Goal: Check status: Check status

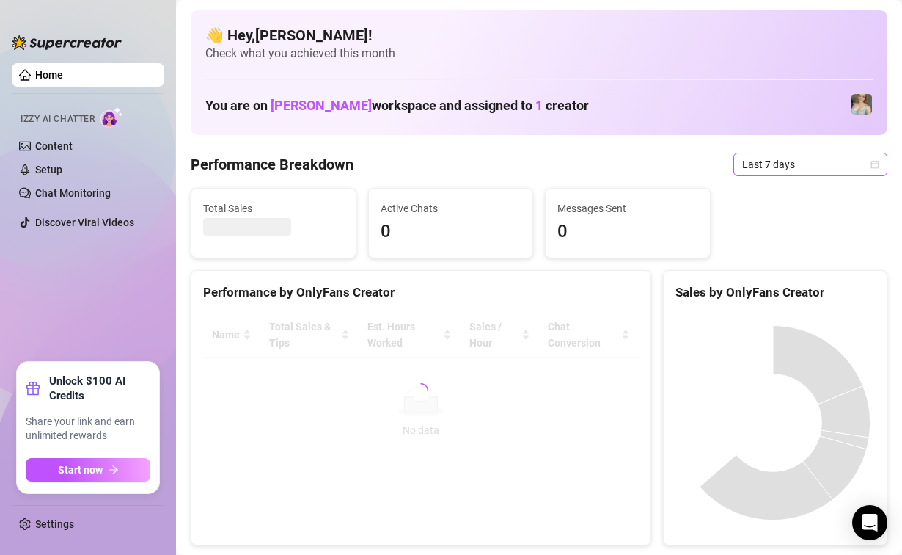
click at [787, 172] on span "Last 7 days" at bounding box center [811, 164] width 136 height 22
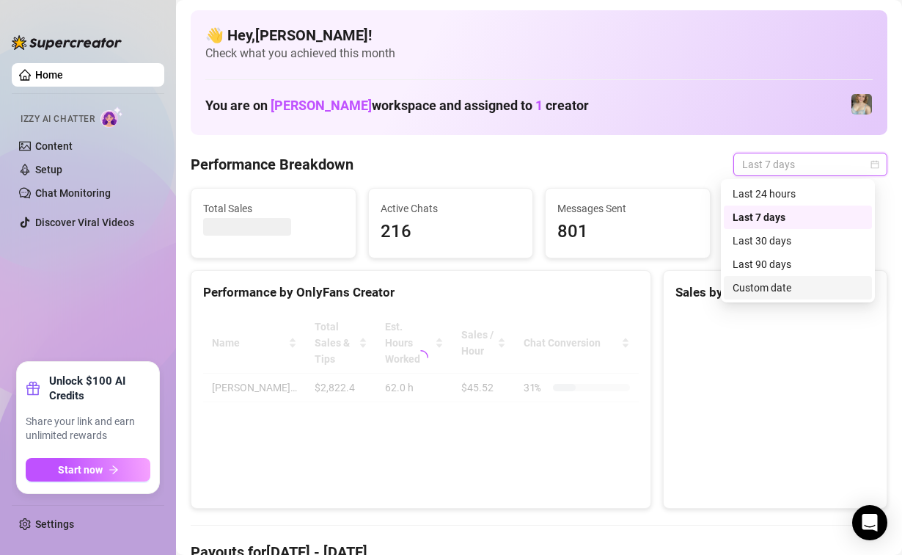
click at [763, 288] on div "Custom date" at bounding box center [798, 288] width 131 height 16
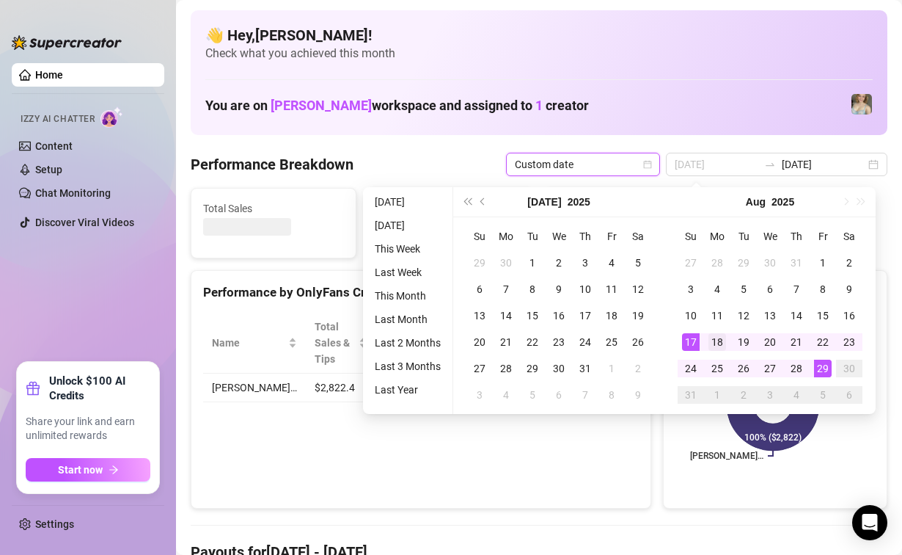
type input "[DATE]"
click at [715, 345] on div "18" at bounding box center [718, 342] width 18 height 18
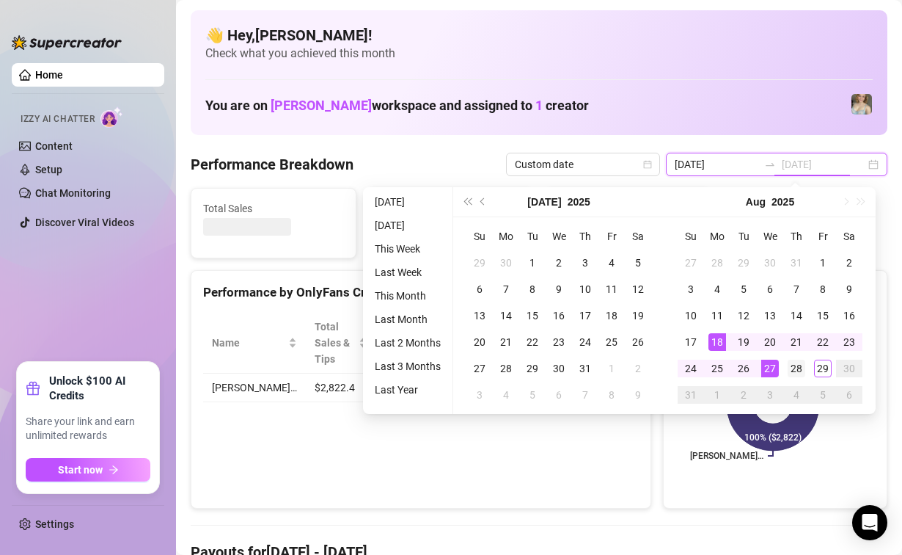
type input "[DATE]"
click at [827, 368] on div "29" at bounding box center [823, 369] width 18 height 18
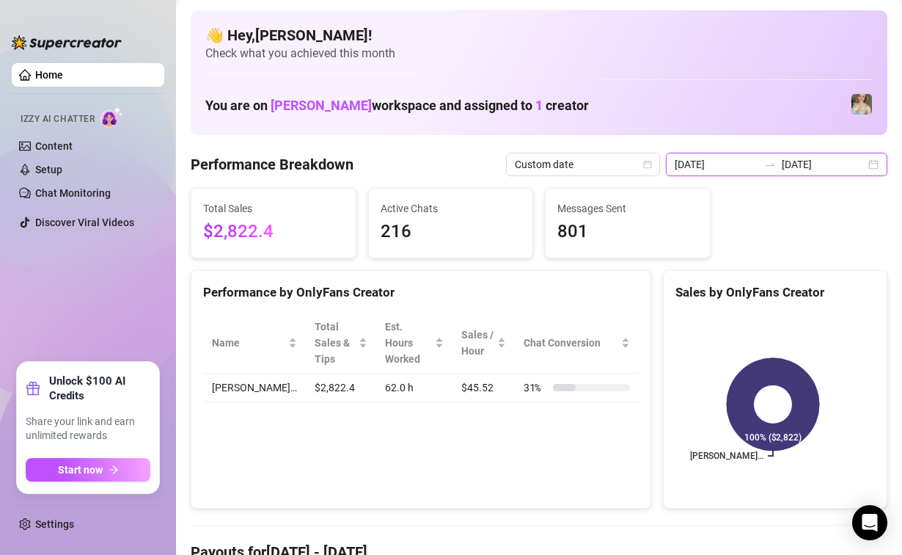
click at [805, 162] on input "[DATE]" at bounding box center [824, 164] width 84 height 16
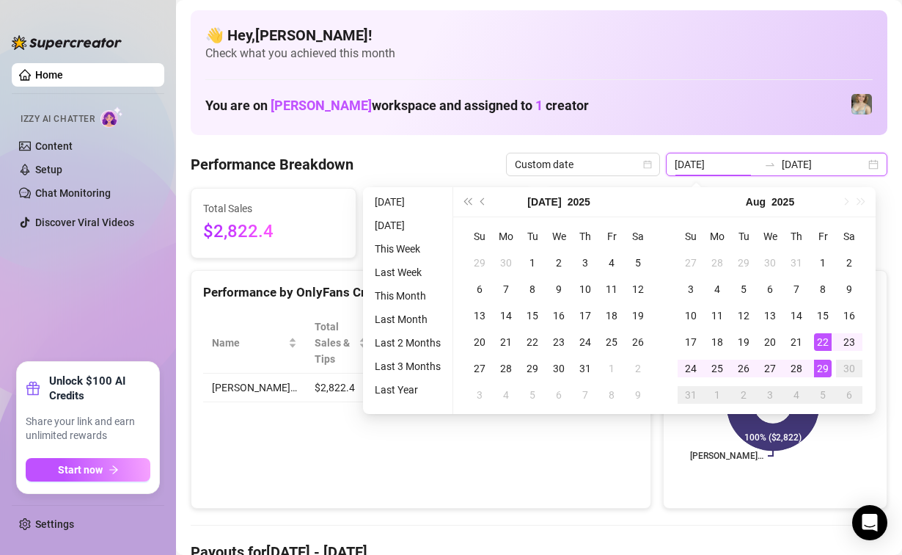
click at [723, 164] on input "[DATE]" at bounding box center [717, 164] width 84 height 16
type input "[DATE]"
click at [715, 340] on div "18" at bounding box center [718, 342] width 18 height 18
type input "[DATE]"
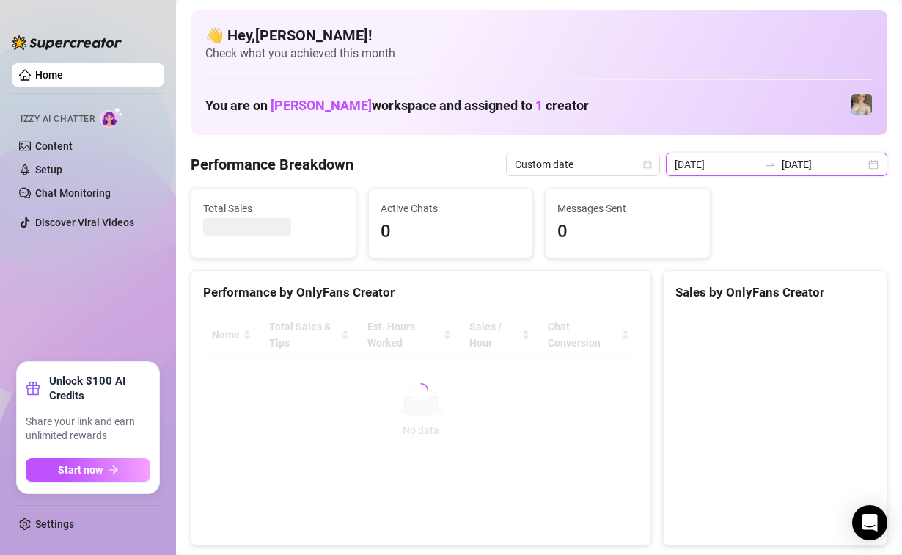
click at [808, 162] on input "[DATE]" at bounding box center [824, 164] width 84 height 16
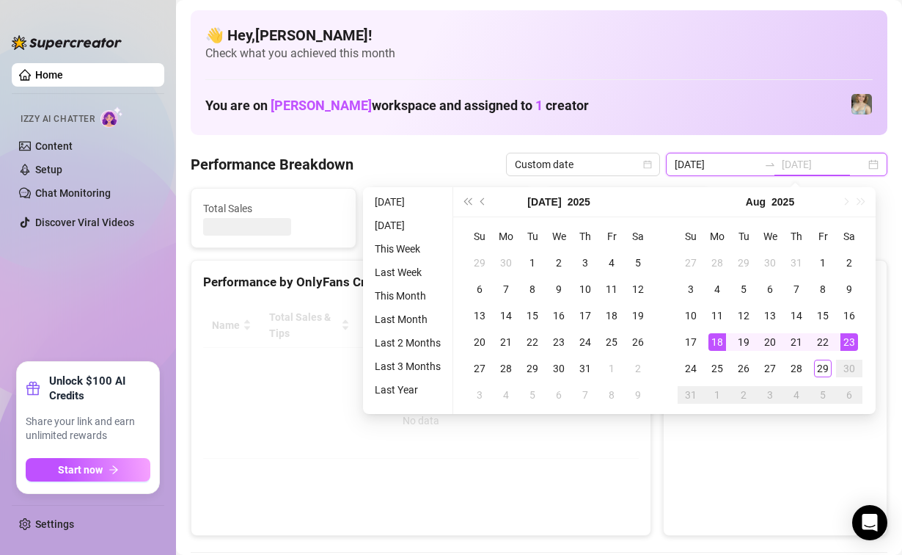
type input "[DATE]"
click at [824, 366] on div "29" at bounding box center [823, 369] width 18 height 18
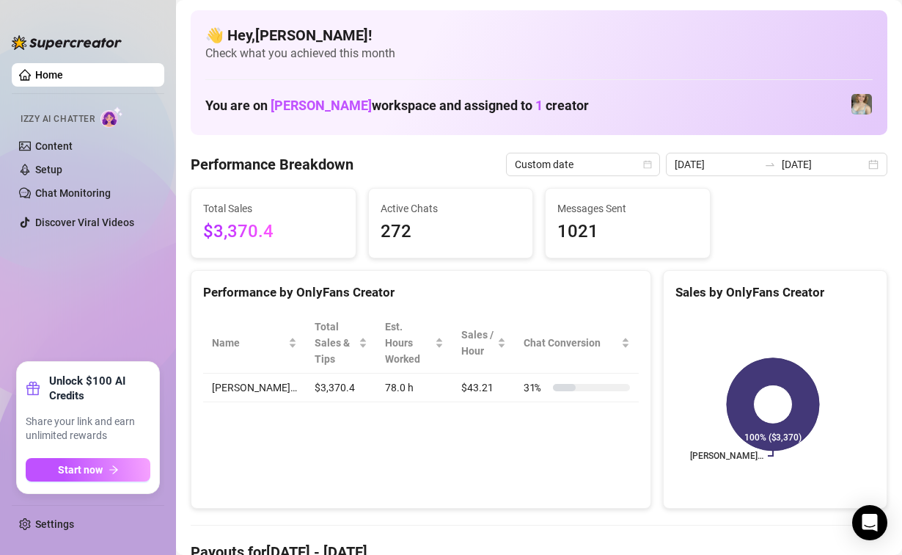
click at [824, 467] on rect at bounding box center [773, 404] width 195 height 183
